Goal: Navigation & Orientation: Understand site structure

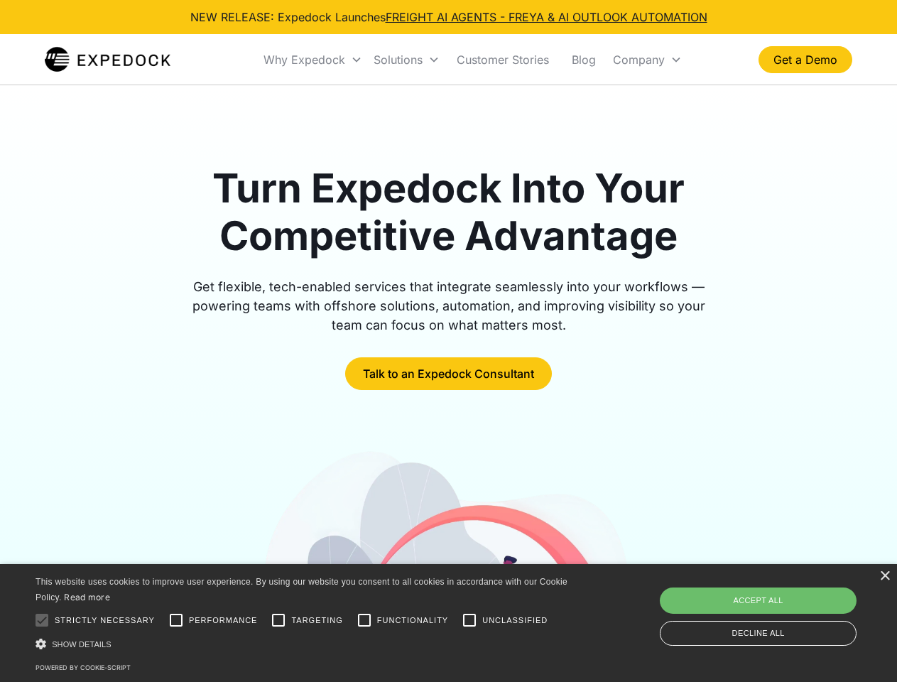
click at [313, 60] on div "Why Expedock" at bounding box center [305, 60] width 82 height 14
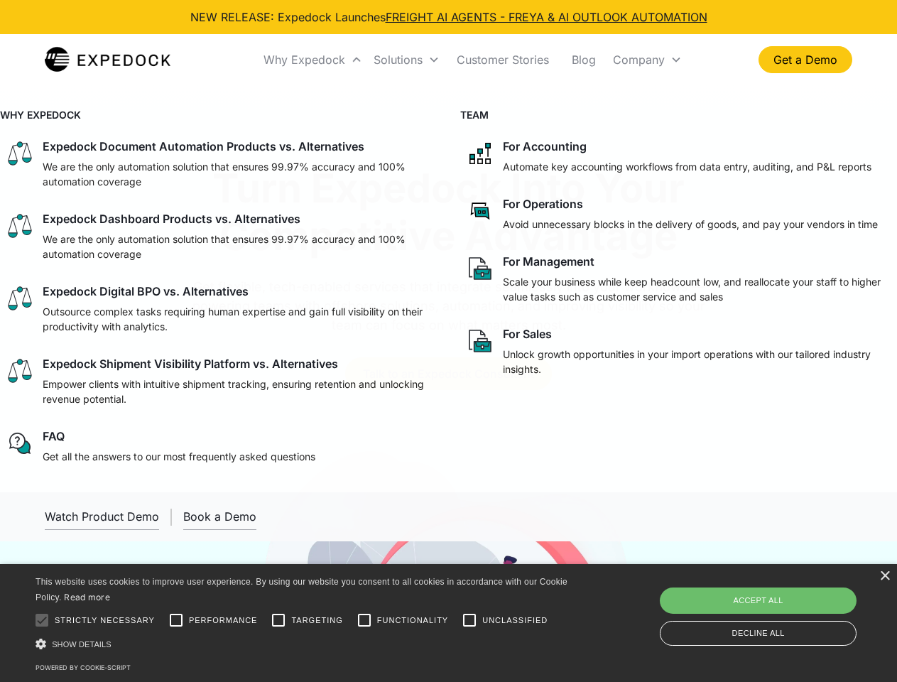
click at [406, 60] on div "Solutions" at bounding box center [398, 60] width 49 height 14
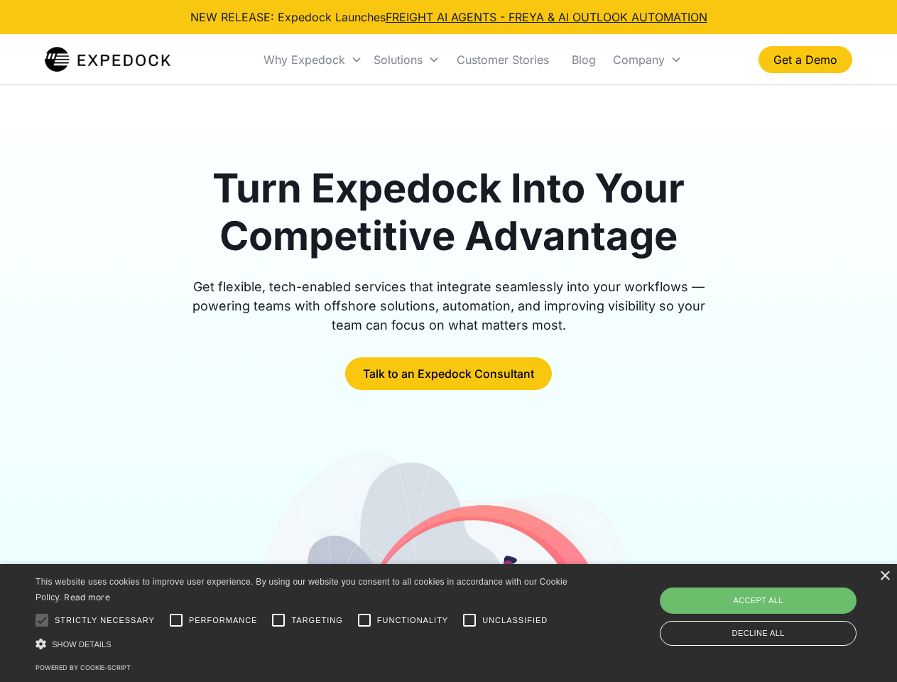
click at [647, 60] on div "Company" at bounding box center [639, 60] width 52 height 14
click at [42, 620] on div at bounding box center [42, 620] width 28 height 28
click at [176, 620] on input "Performance" at bounding box center [176, 620] width 28 height 28
checkbox input "true"
click at [279, 620] on input "Targeting" at bounding box center [278, 620] width 28 height 28
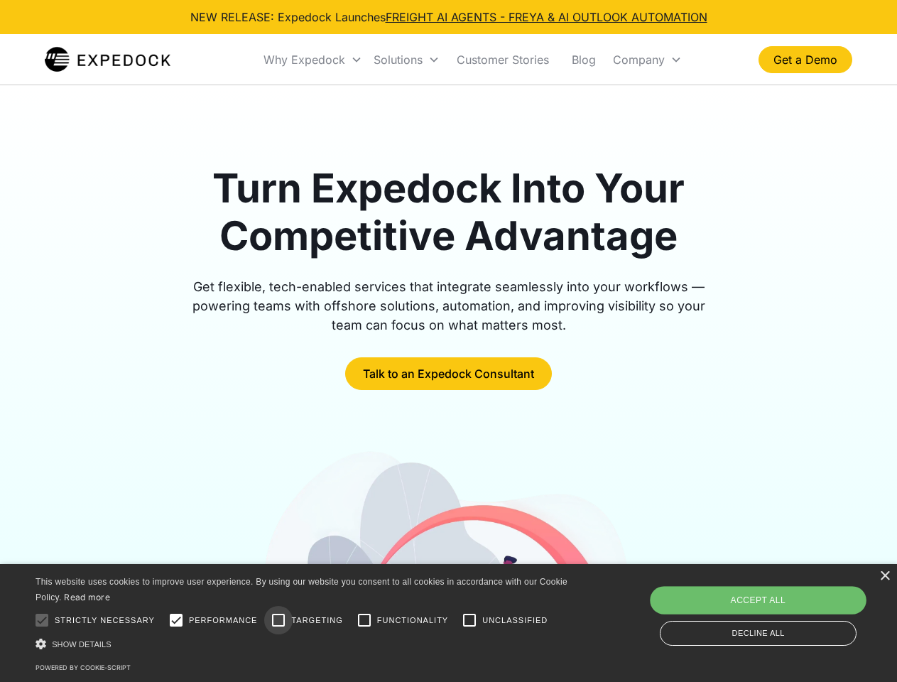
checkbox input "true"
click at [365, 620] on input "Functionality" at bounding box center [364, 620] width 28 height 28
checkbox input "true"
click at [470, 620] on input "Unclassified" at bounding box center [469, 620] width 28 height 28
checkbox input "true"
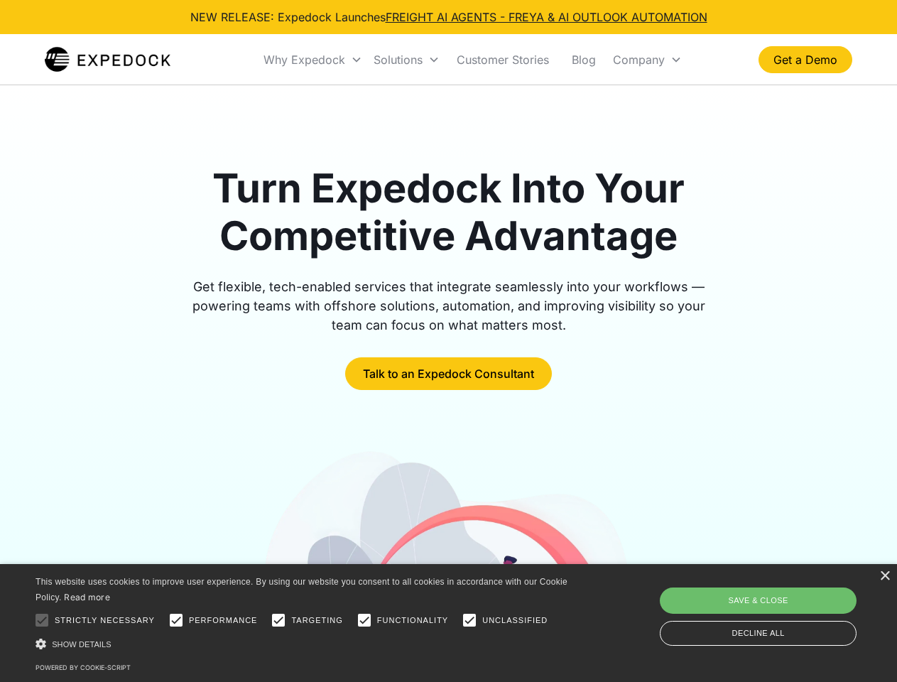
click at [304, 644] on div "Show details Hide details" at bounding box center [304, 644] width 537 height 15
